Goal: Complete application form

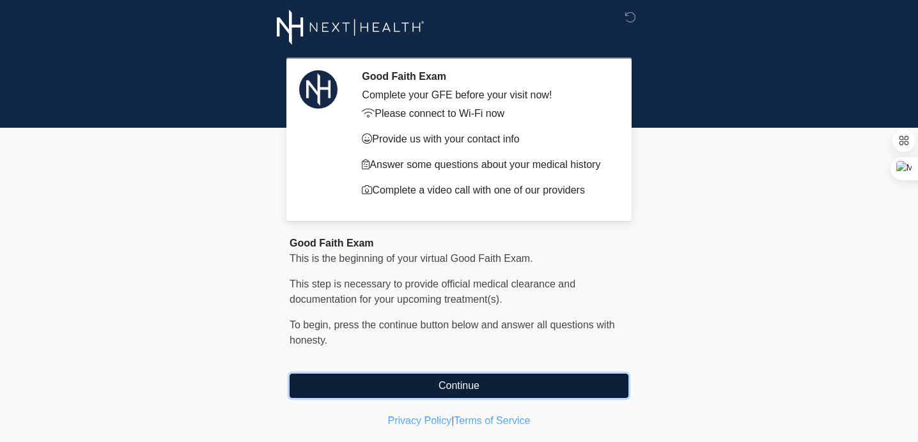
click at [453, 386] on button "Continue" at bounding box center [459, 386] width 339 height 24
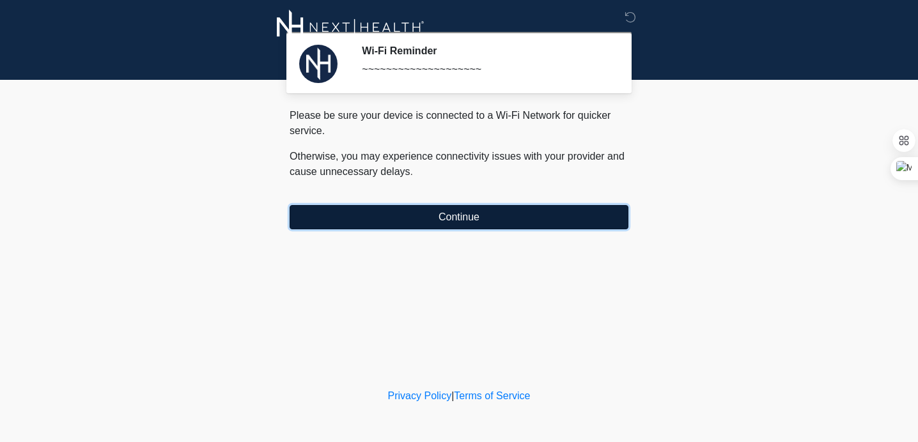
click at [513, 221] on button "Continue" at bounding box center [459, 217] width 339 height 24
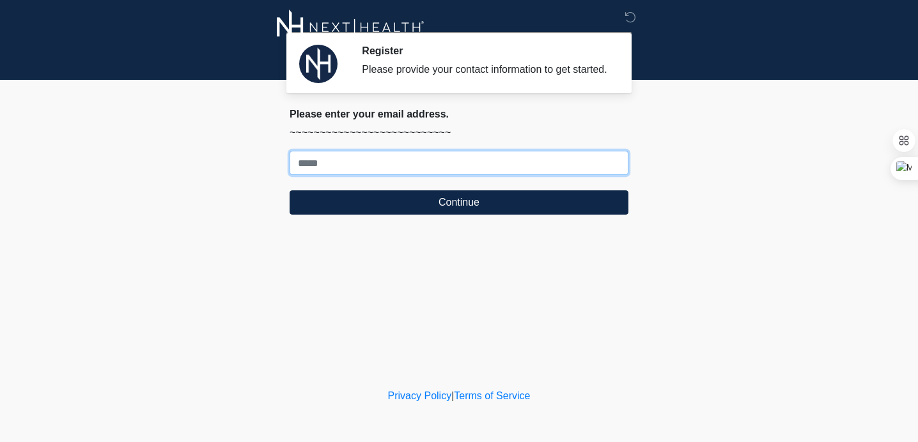
click at [500, 175] on input "Where should we email your treatment plan?" at bounding box center [459, 163] width 339 height 24
type input "**********"
click at [290, 191] on button "Continue" at bounding box center [459, 203] width 339 height 24
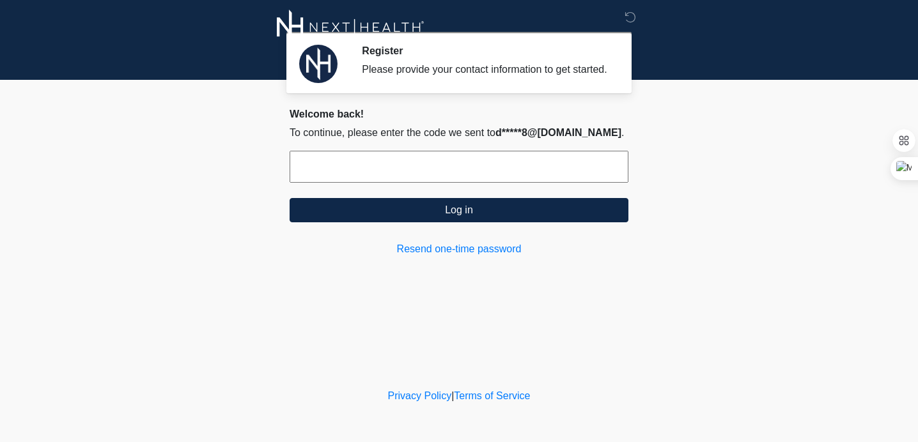
click at [502, 176] on input "text" at bounding box center [459, 167] width 339 height 32
type input "******"
click at [290, 198] on button "Log in" at bounding box center [459, 210] width 339 height 24
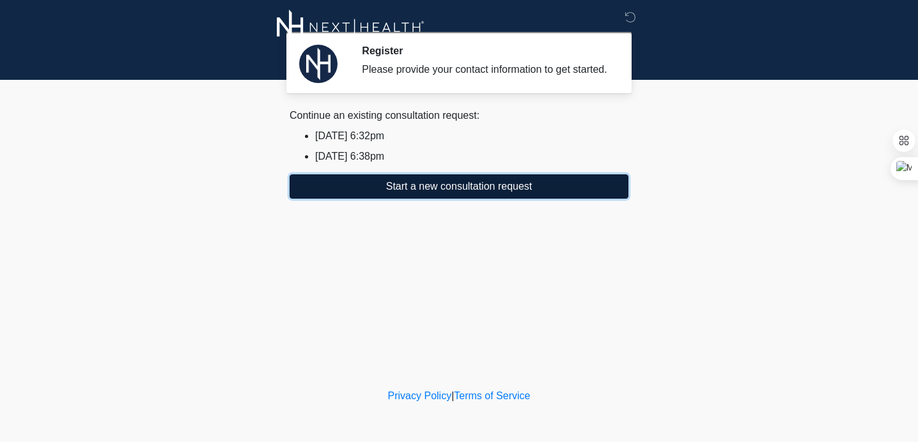
click at [536, 199] on button "Start a new consultation request" at bounding box center [459, 187] width 339 height 24
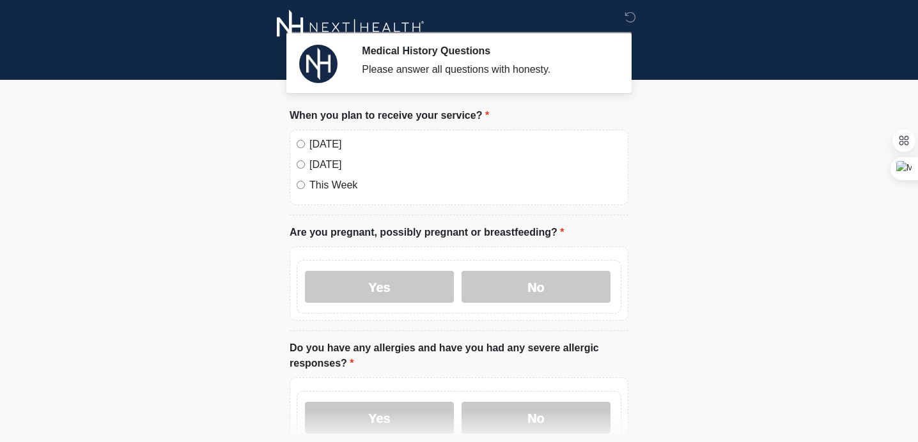
click at [308, 144] on div "[DATE]" at bounding box center [459, 144] width 325 height 15
click at [522, 292] on label "No" at bounding box center [536, 287] width 149 height 32
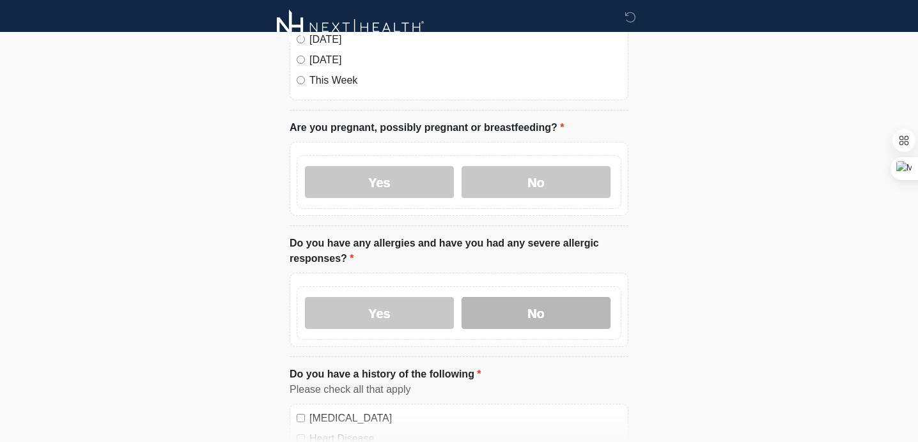
click at [521, 313] on label "No" at bounding box center [536, 313] width 149 height 32
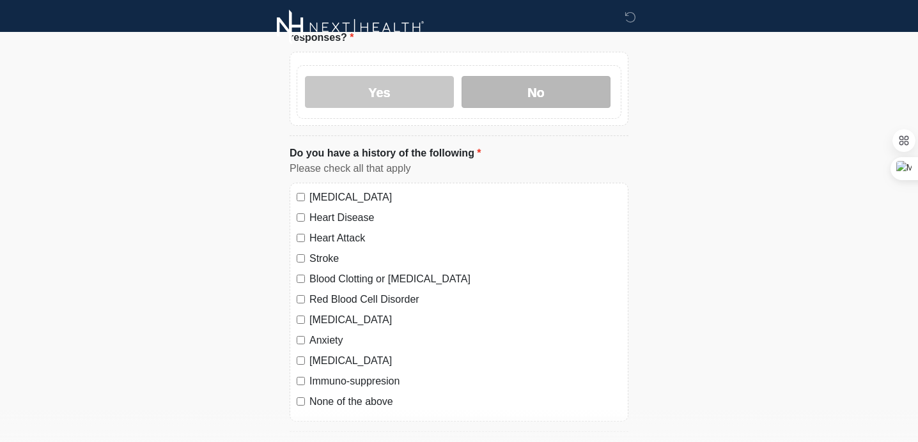
scroll to position [355, 0]
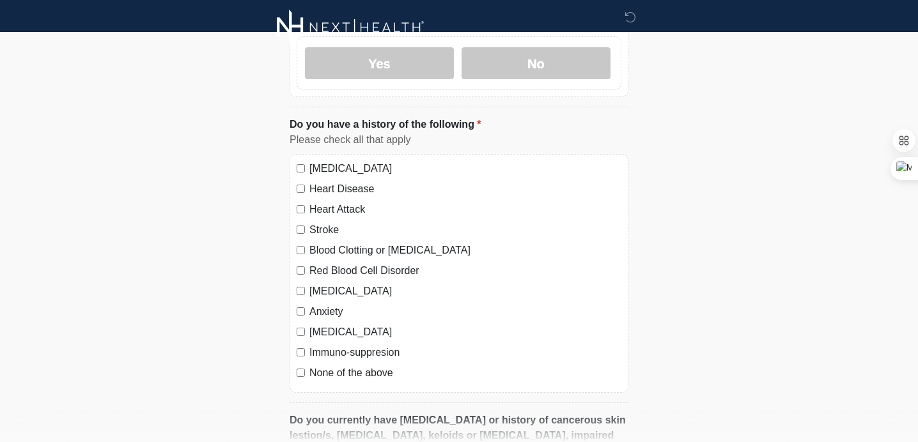
click at [373, 371] on label "None of the above" at bounding box center [465, 373] width 312 height 15
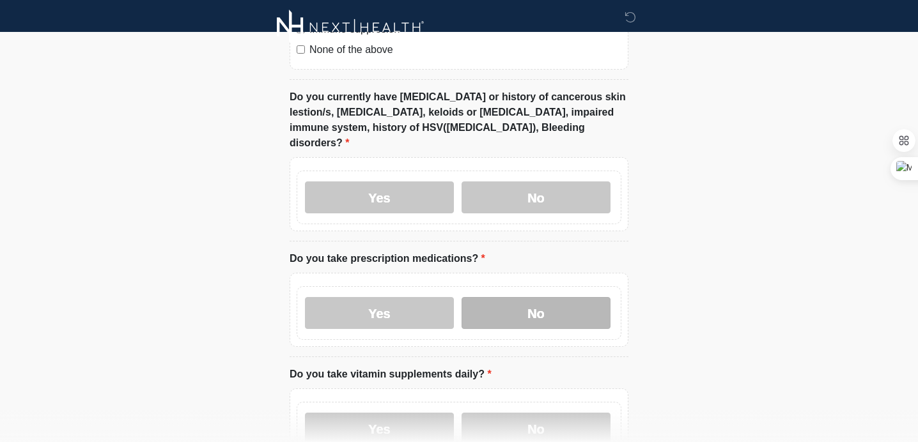
scroll to position [683, 0]
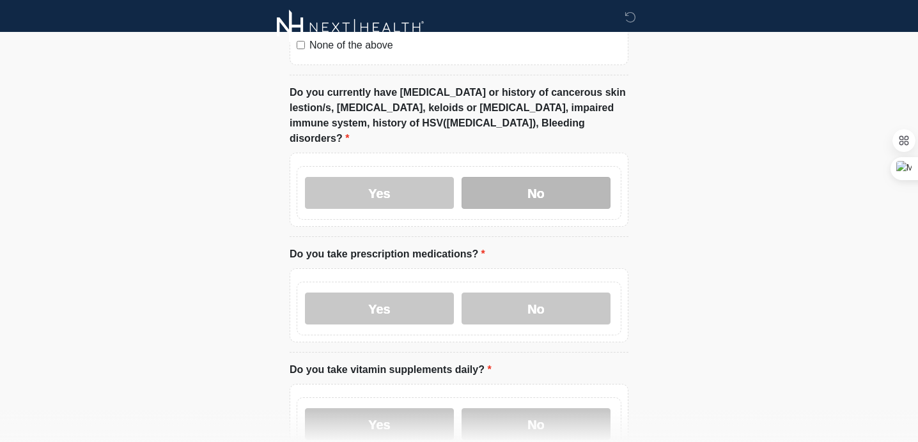
click at [527, 177] on label "No" at bounding box center [536, 193] width 149 height 32
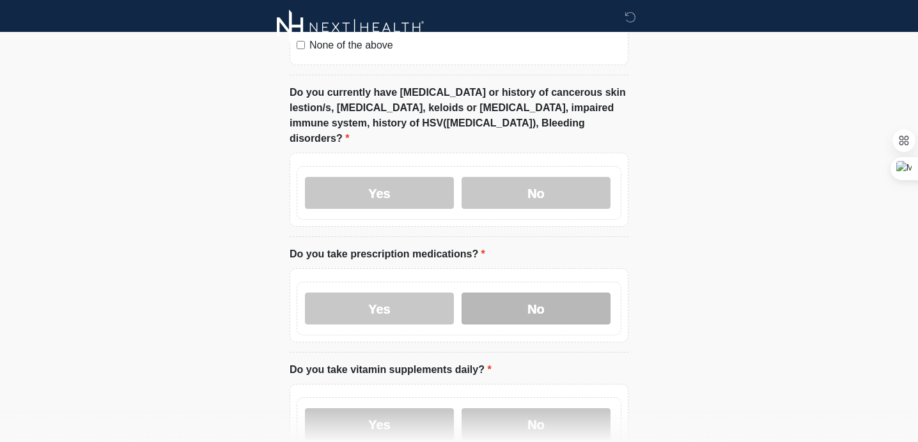
click at [524, 299] on label "No" at bounding box center [536, 309] width 149 height 32
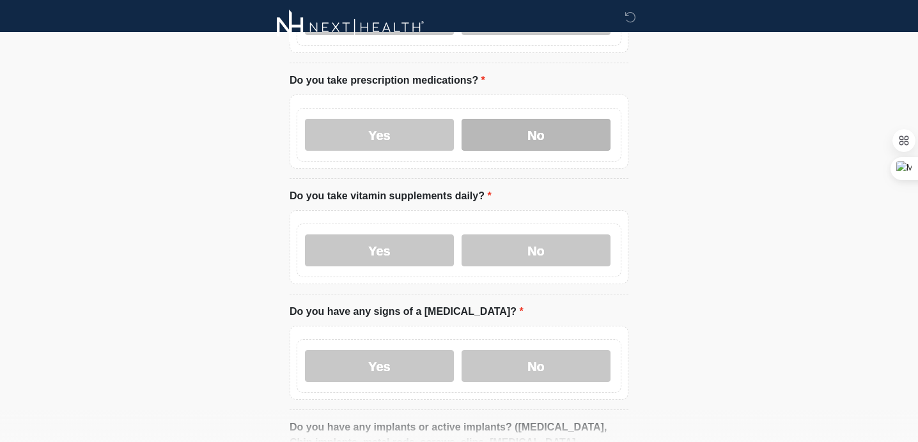
scroll to position [857, 0]
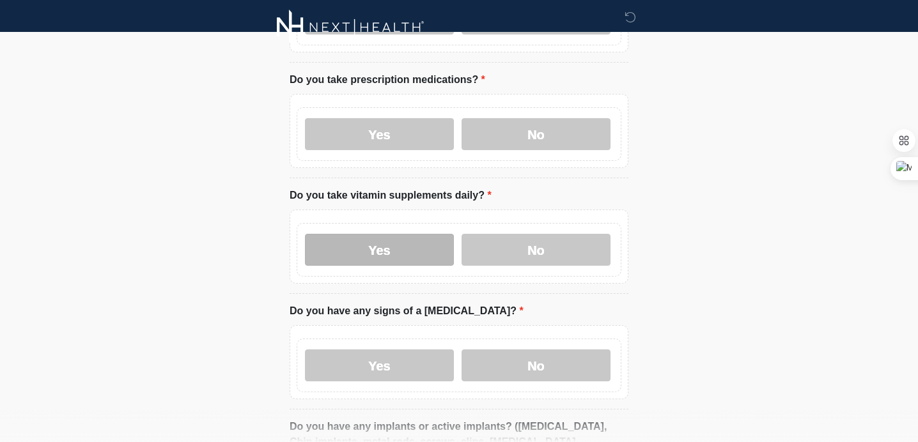
click at [405, 234] on label "Yes" at bounding box center [379, 250] width 149 height 32
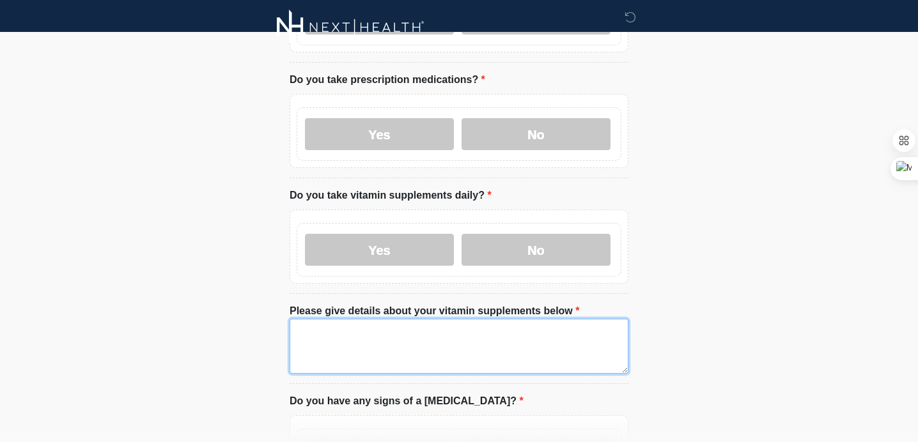
click at [403, 319] on textarea "Please give details about your vitamin supplements below" at bounding box center [459, 346] width 339 height 55
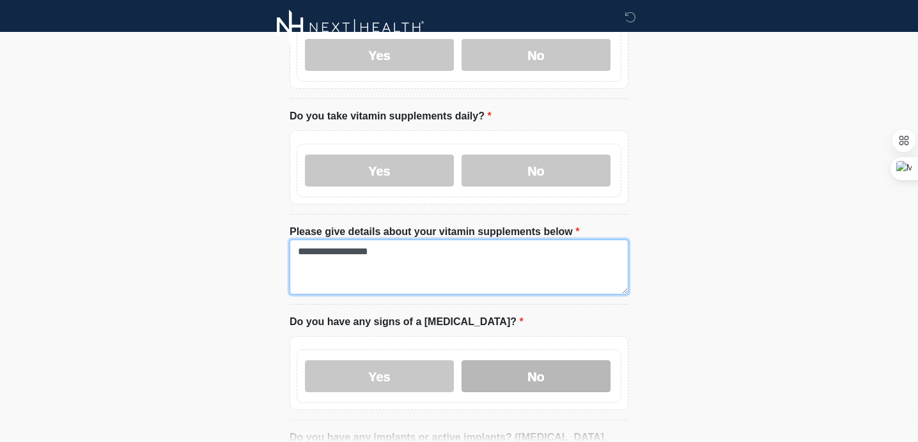
type textarea "**********"
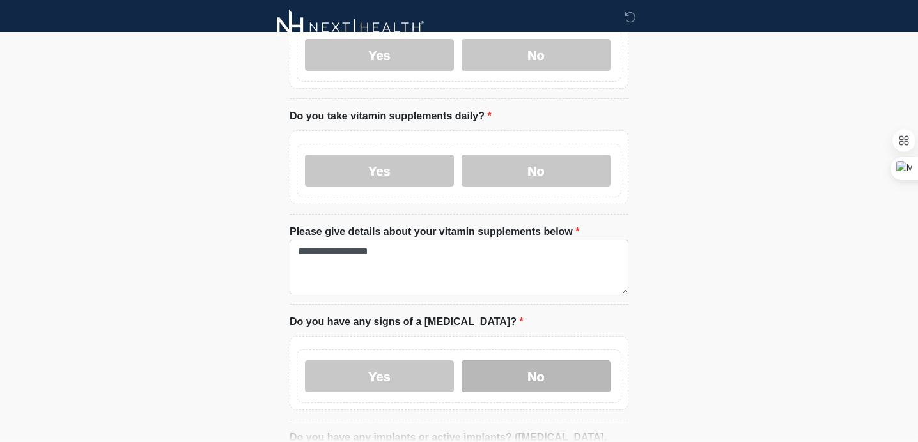
click at [516, 368] on label "No" at bounding box center [536, 377] width 149 height 32
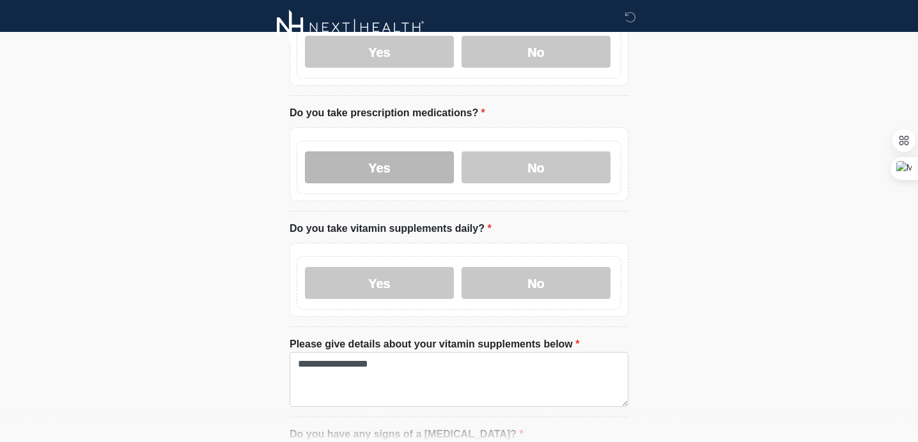
click at [396, 152] on label "Yes" at bounding box center [379, 168] width 149 height 32
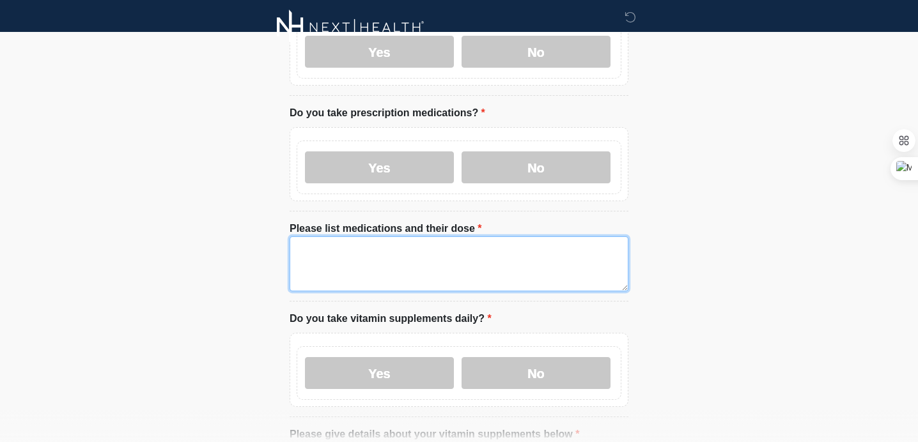
click at [396, 261] on textarea "Please list medications and their dose" at bounding box center [459, 264] width 339 height 55
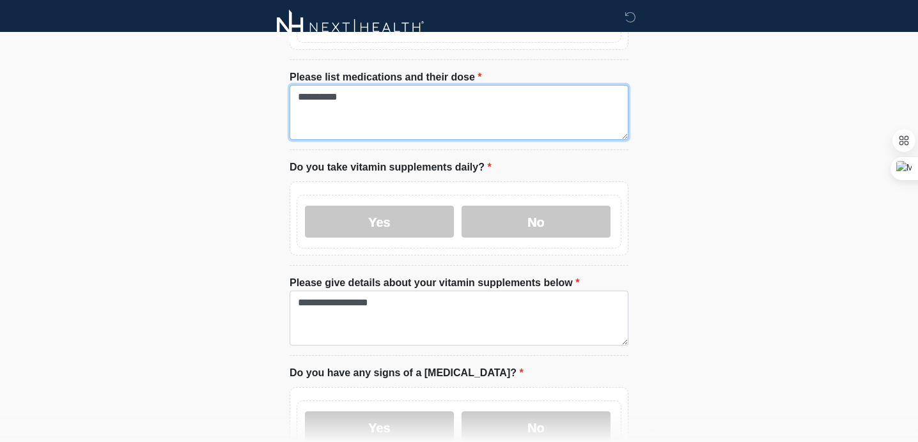
scroll to position [986, 0]
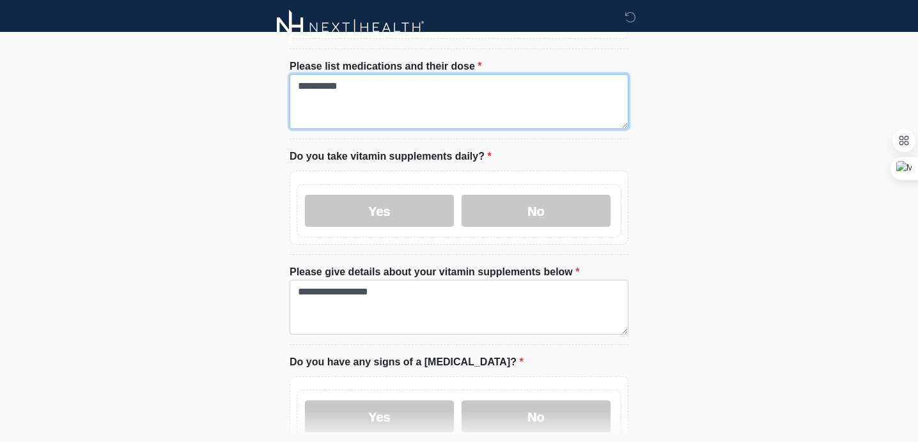
type textarea "**********"
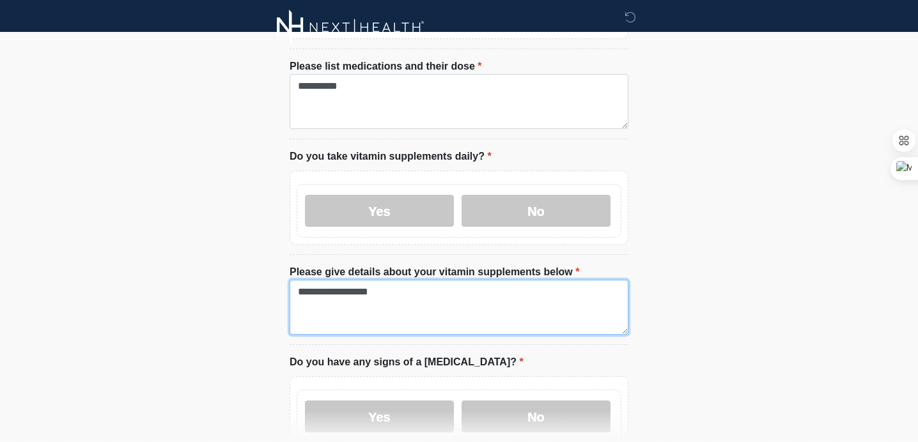
click at [423, 280] on textarea "**********" at bounding box center [459, 307] width 339 height 55
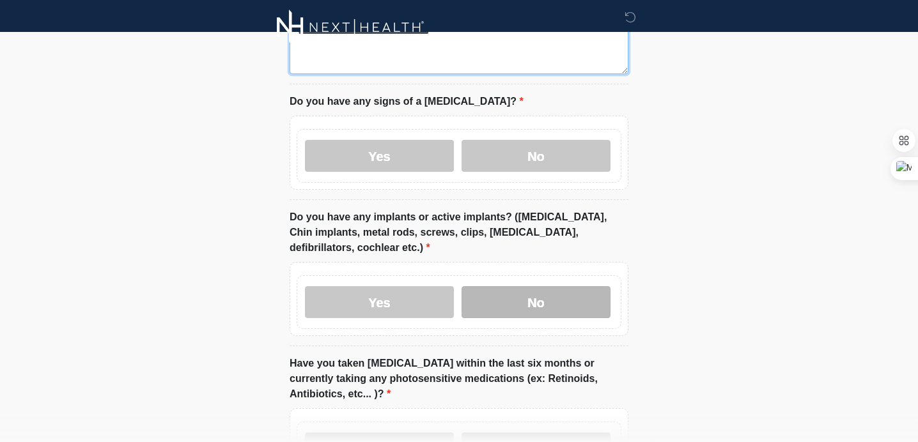
type textarea "**********"
click at [557, 286] on label "No" at bounding box center [536, 302] width 149 height 32
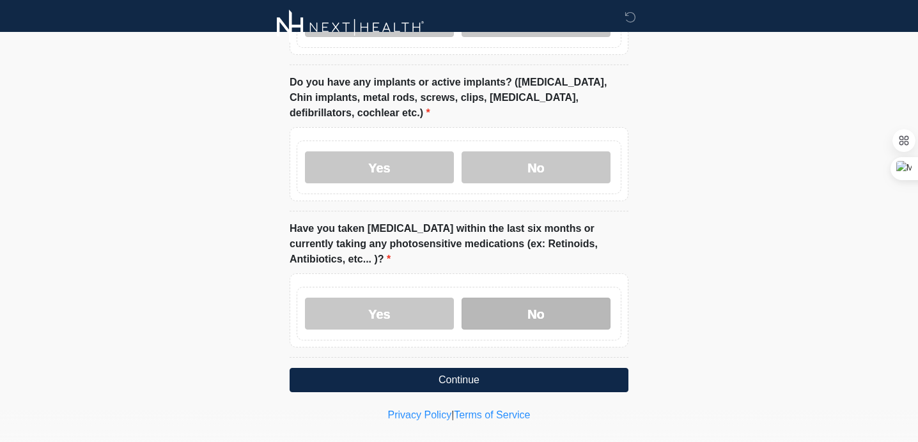
click at [561, 298] on label "No" at bounding box center [536, 314] width 149 height 32
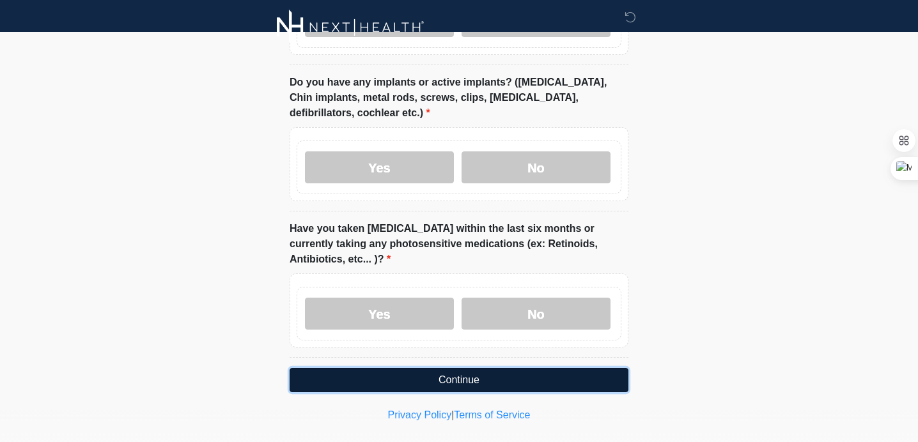
click at [536, 368] on button "Continue" at bounding box center [459, 380] width 339 height 24
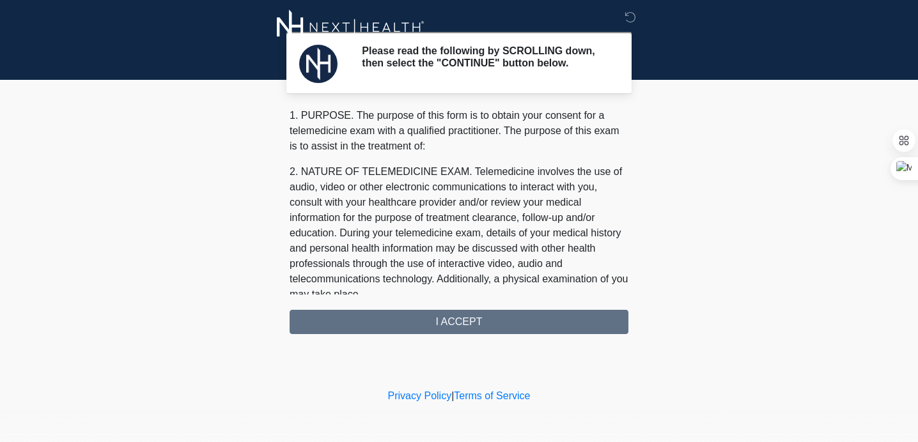
scroll to position [632, 0]
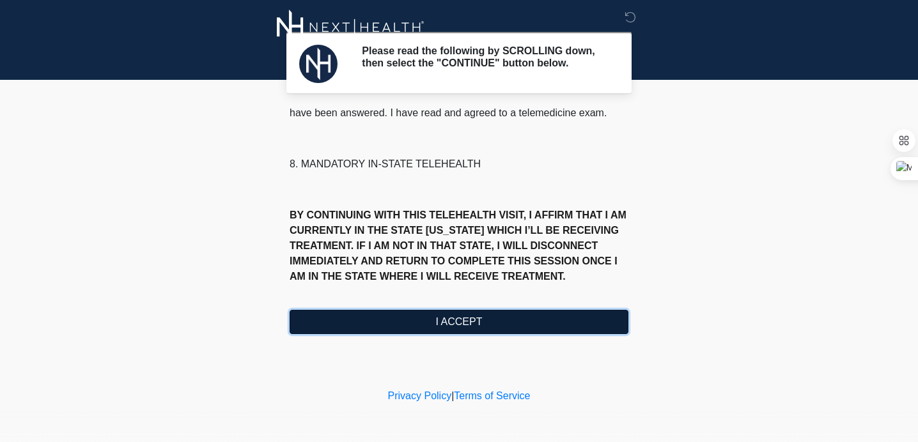
click at [524, 329] on button "I ACCEPT" at bounding box center [459, 322] width 339 height 24
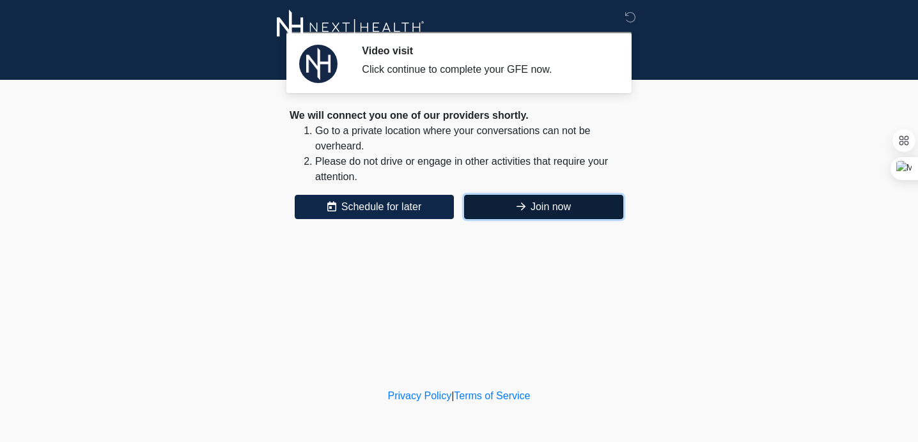
click at [508, 206] on button "Join now" at bounding box center [543, 207] width 159 height 24
